Goal: Information Seeking & Learning: Learn about a topic

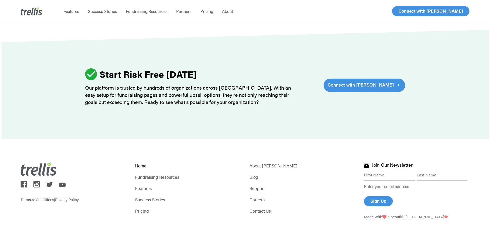
scroll to position [1599, 0]
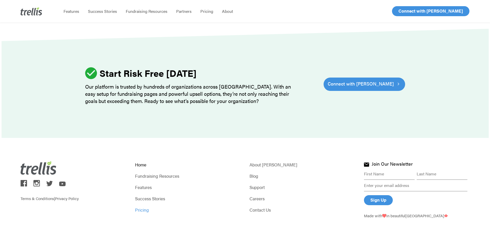
click at [143, 206] on link "Pricing" at bounding box center [187, 209] width 105 height 7
click at [143, 172] on link "Fundraising Resources" at bounding box center [187, 175] width 105 height 7
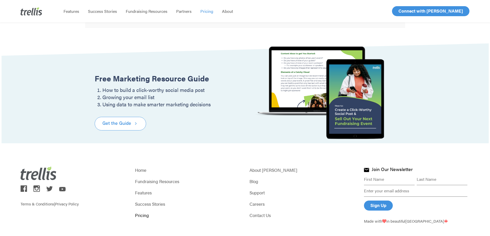
scroll to position [626, 0]
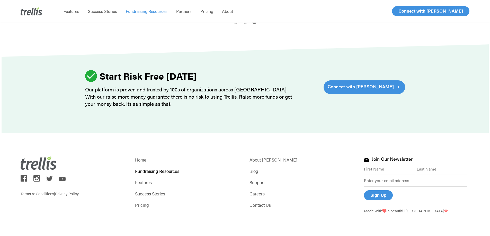
scroll to position [684, 0]
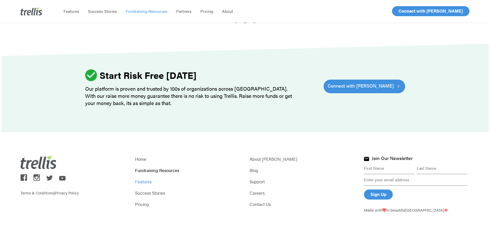
click at [147, 181] on link "Features" at bounding box center [187, 181] width 105 height 7
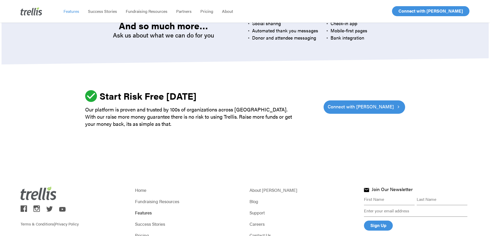
scroll to position [1564, 0]
